Goal: Transaction & Acquisition: Purchase product/service

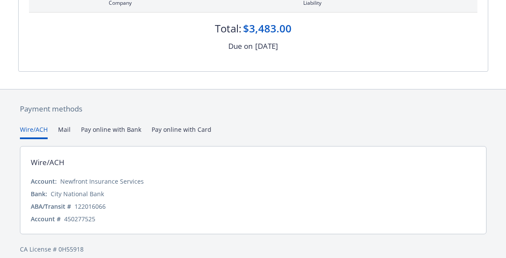
scroll to position [158, 0]
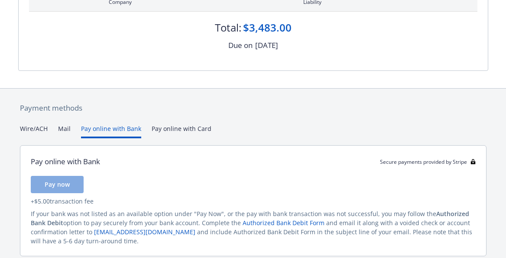
click at [112, 126] on button "Pay online with Bank" at bounding box center [111, 131] width 60 height 14
click at [62, 184] on span "Pay now" at bounding box center [57, 184] width 25 height 8
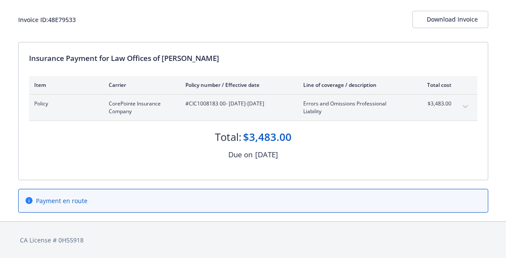
scroll to position [48, 0]
